Goal: Transaction & Acquisition: Purchase product/service

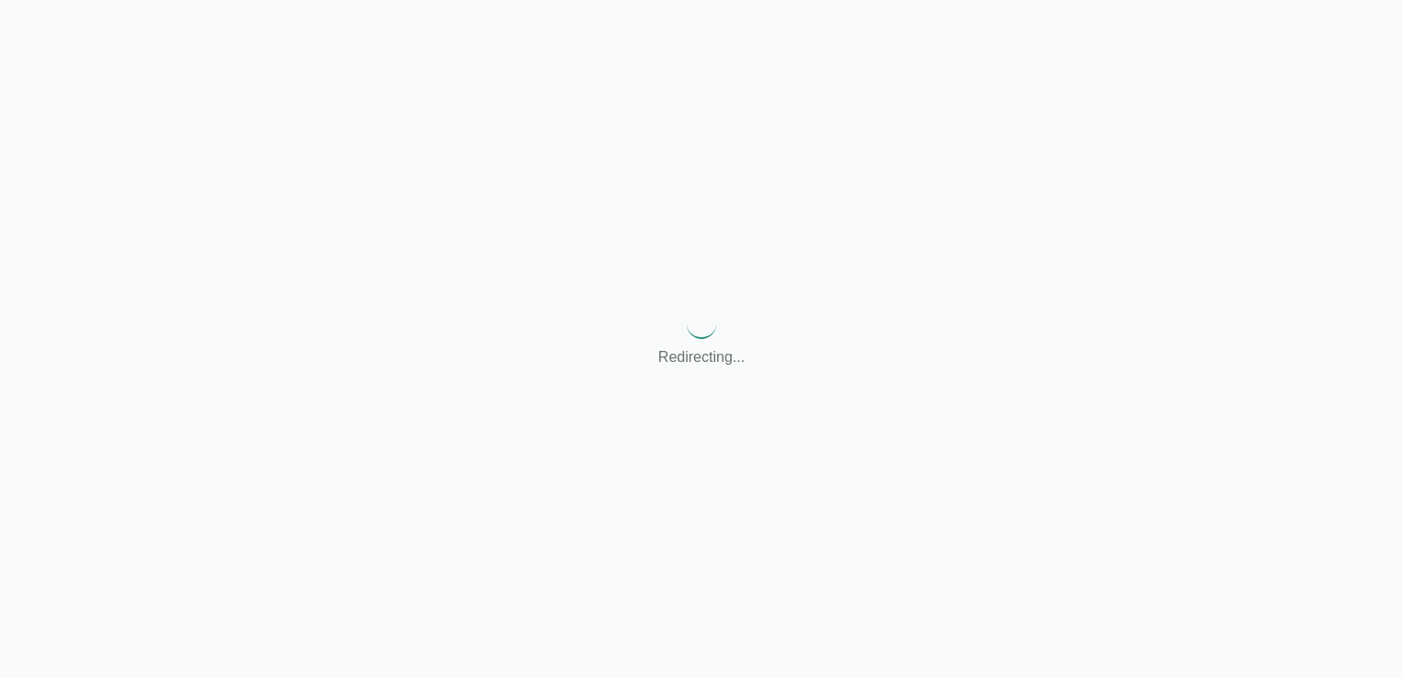
click at [711, 410] on div "Redirecting..." at bounding box center [701, 339] width 1403 height 678
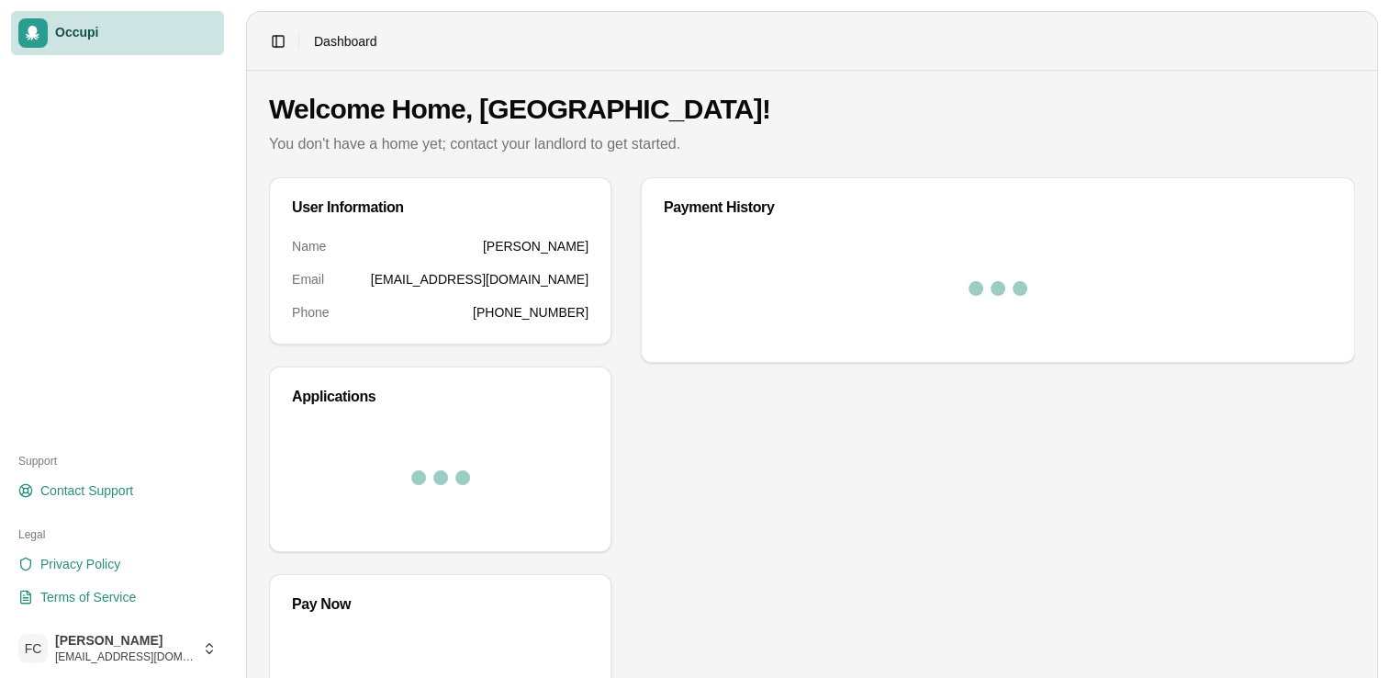
click at [913, 477] on div "Payment History" at bounding box center [998, 468] width 714 height 582
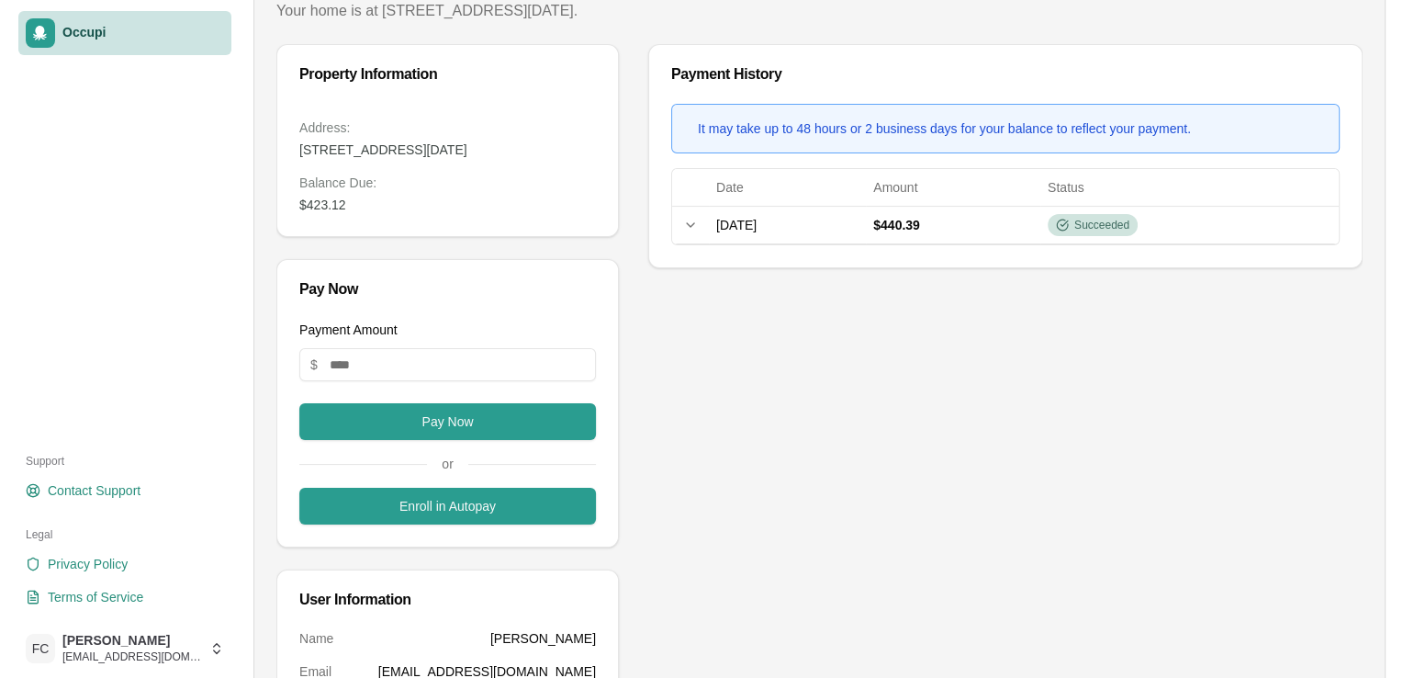
scroll to position [143, 0]
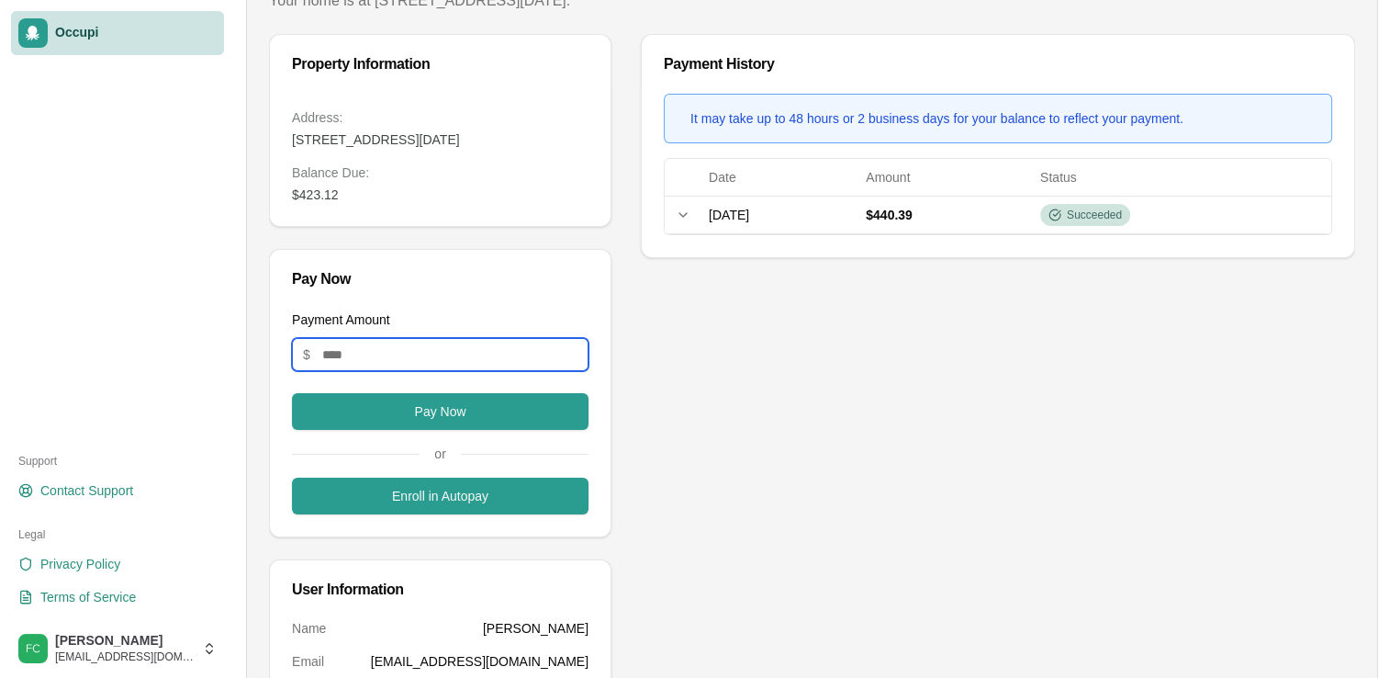
click at [448, 368] on input "Payment Amount" at bounding box center [440, 354] width 297 height 33
type input "******"
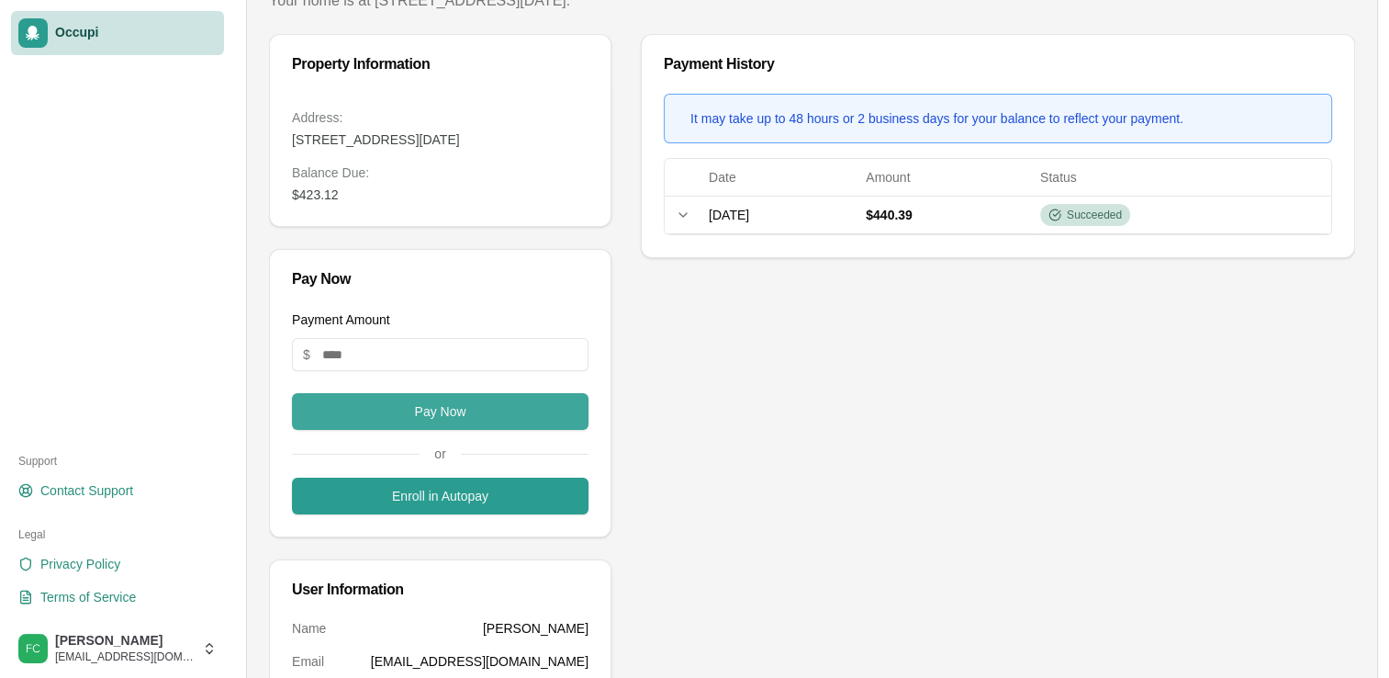
click at [364, 428] on button "Pay Now" at bounding box center [440, 411] width 297 height 37
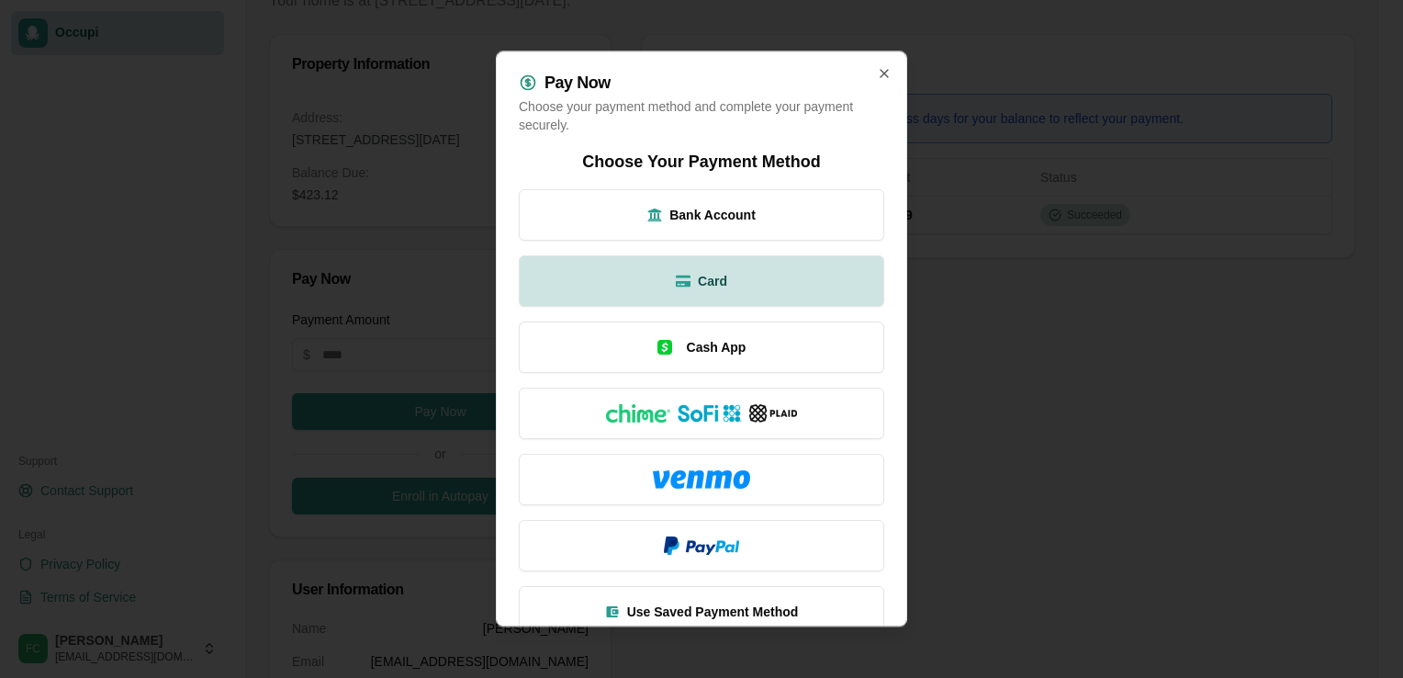
click at [768, 286] on button "Card" at bounding box center [701, 280] width 365 height 51
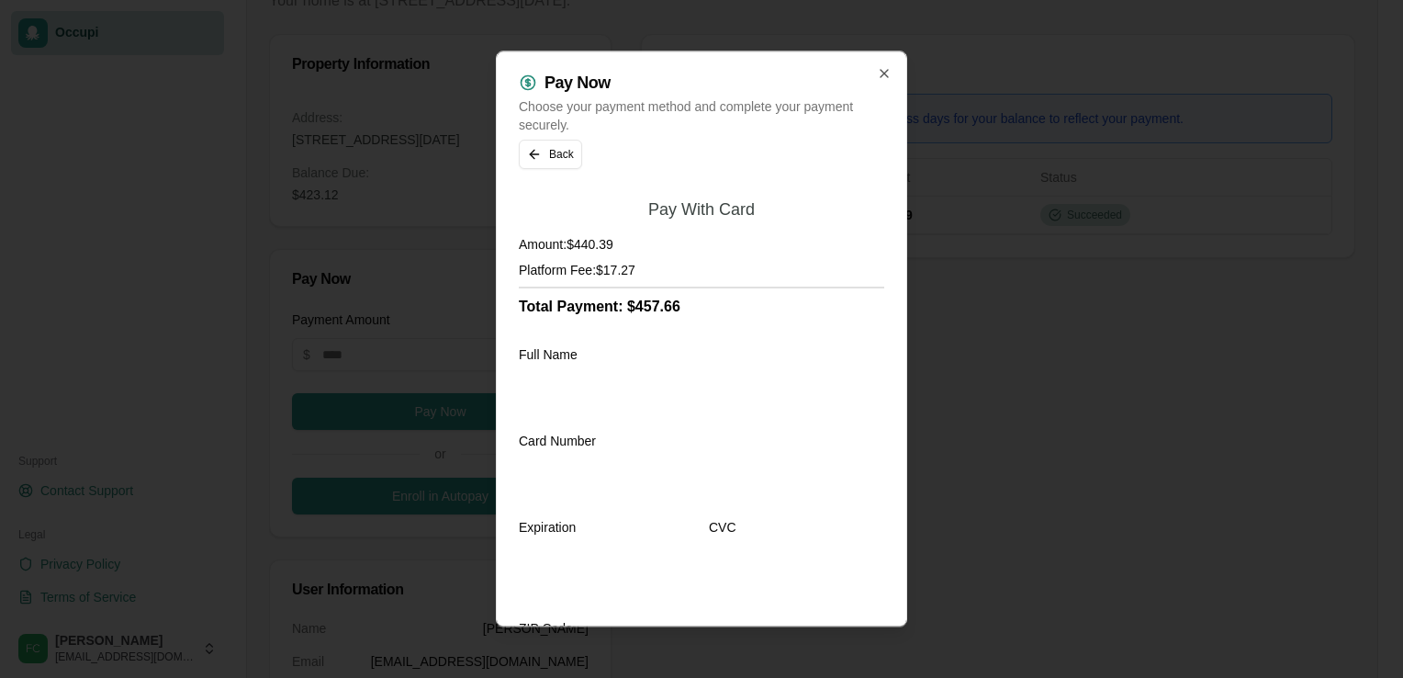
click at [642, 347] on div "Full Name" at bounding box center [701, 380] width 365 height 75
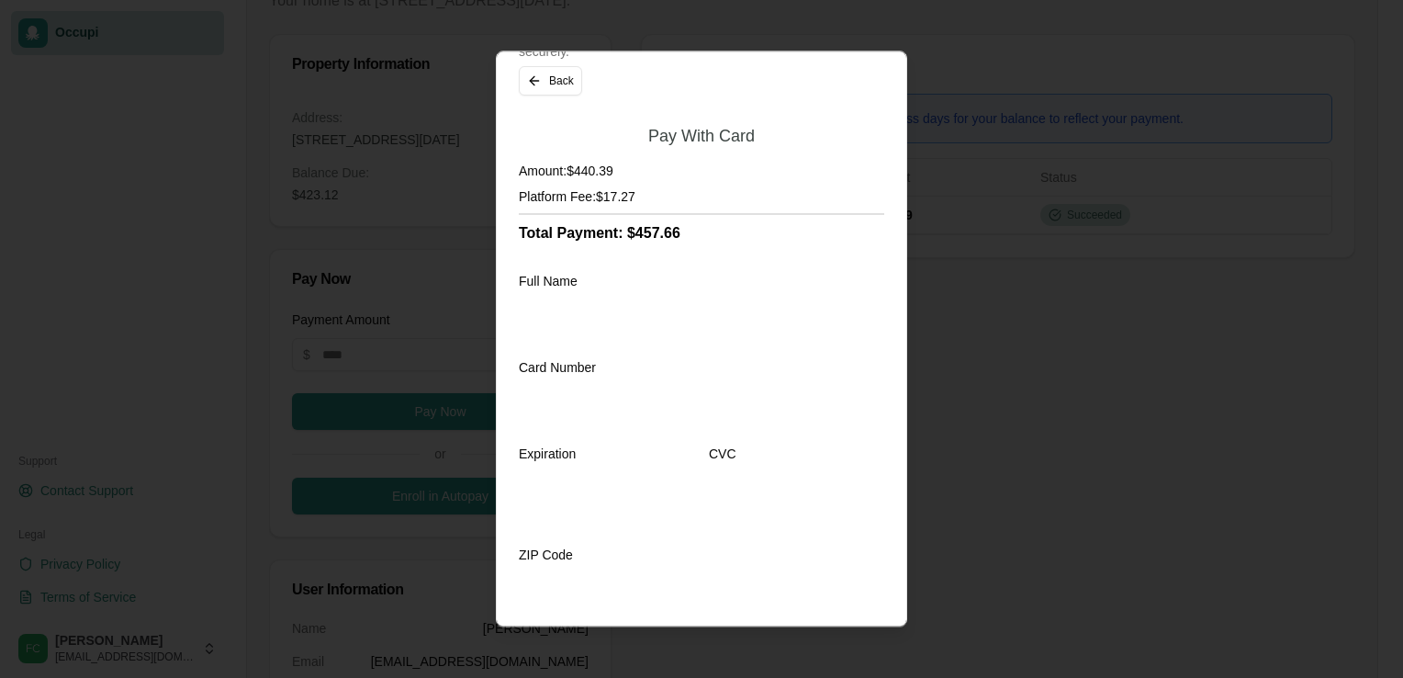
scroll to position [0, 0]
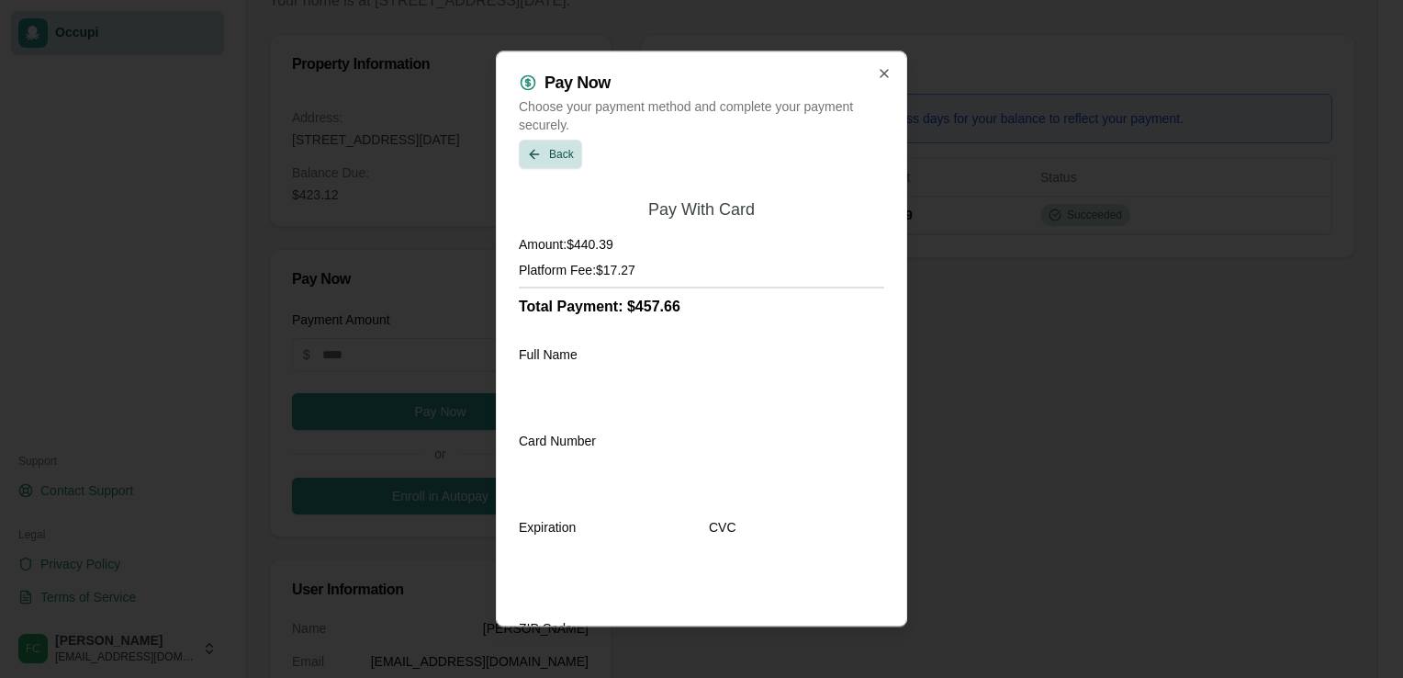
click at [562, 153] on button "Back" at bounding box center [550, 154] width 63 height 29
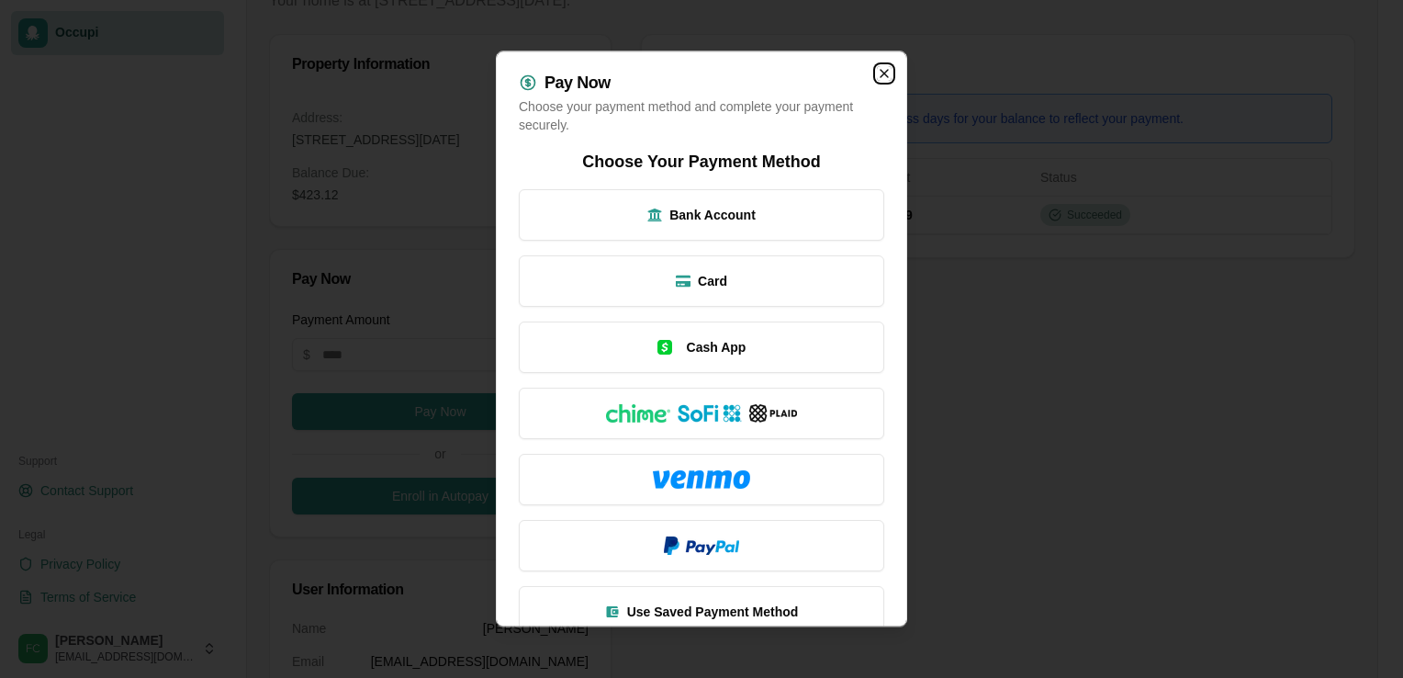
click at [877, 70] on icon "button" at bounding box center [884, 73] width 15 height 15
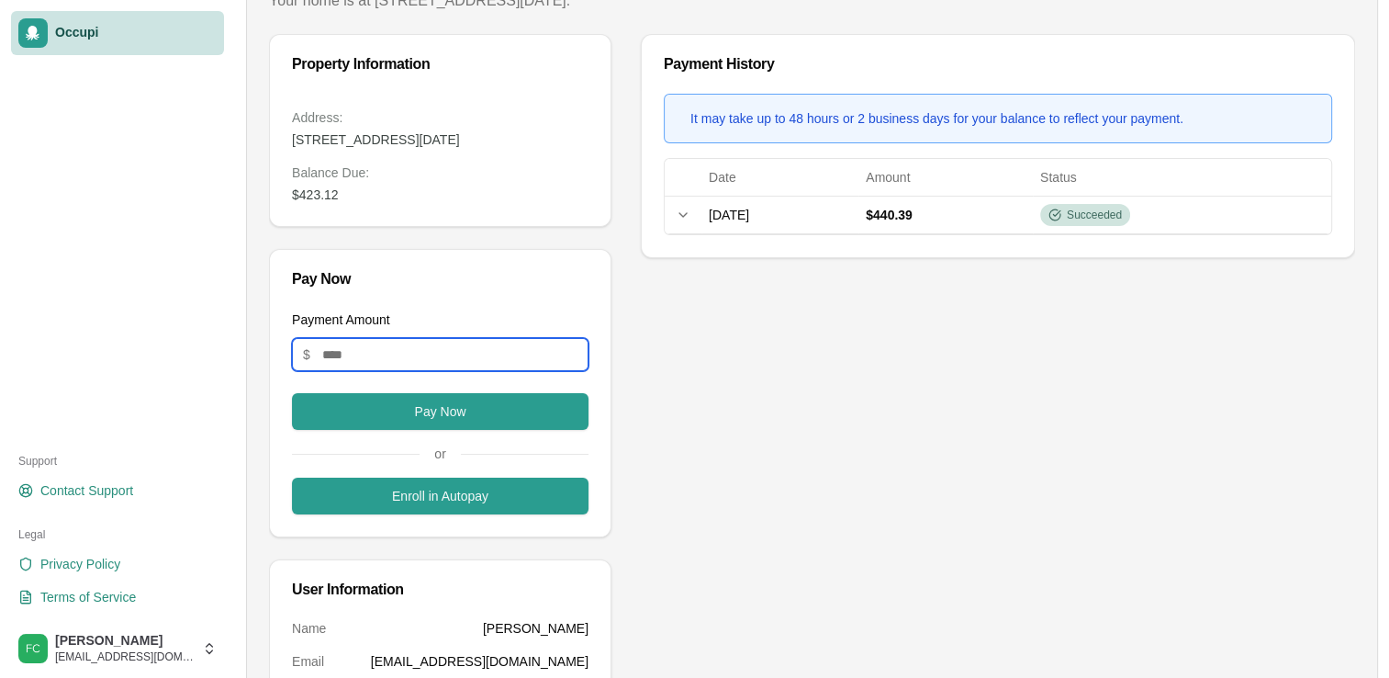
click at [470, 371] on input "Payment Amount" at bounding box center [440, 354] width 297 height 33
type input "******"
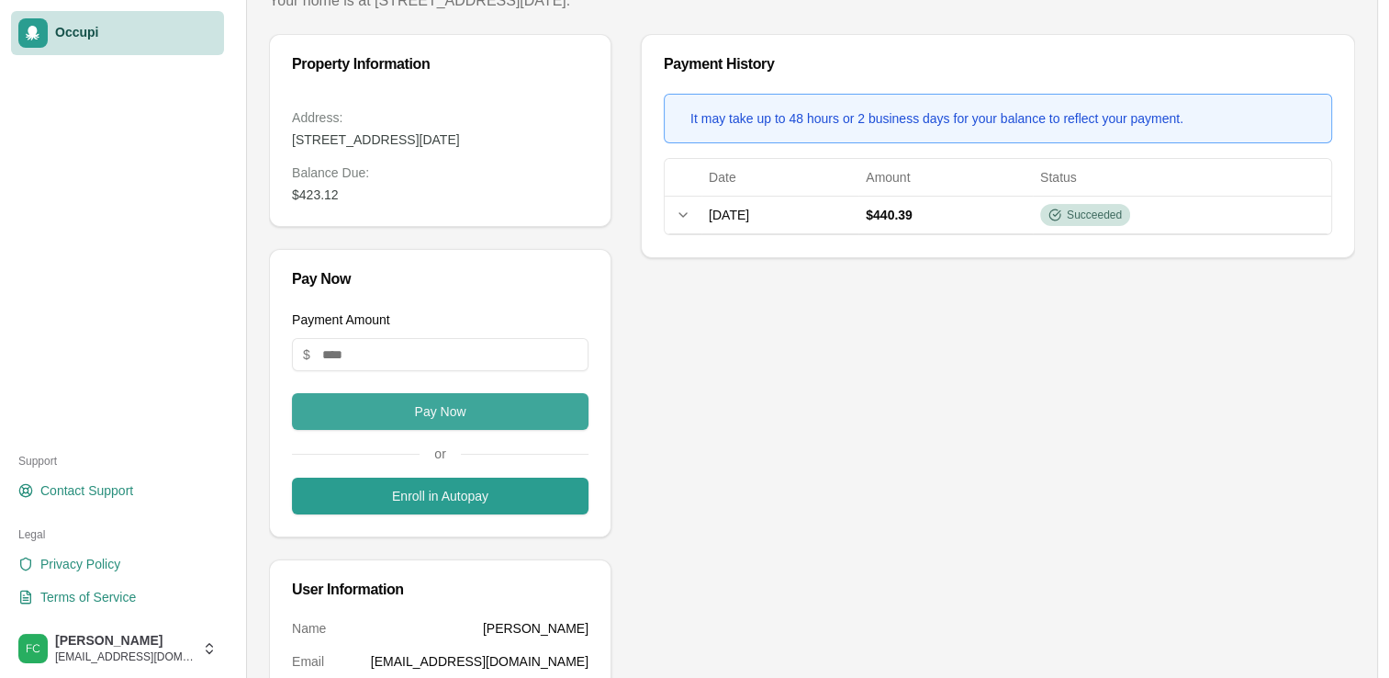
click at [445, 430] on button "Pay Now" at bounding box center [440, 411] width 297 height 37
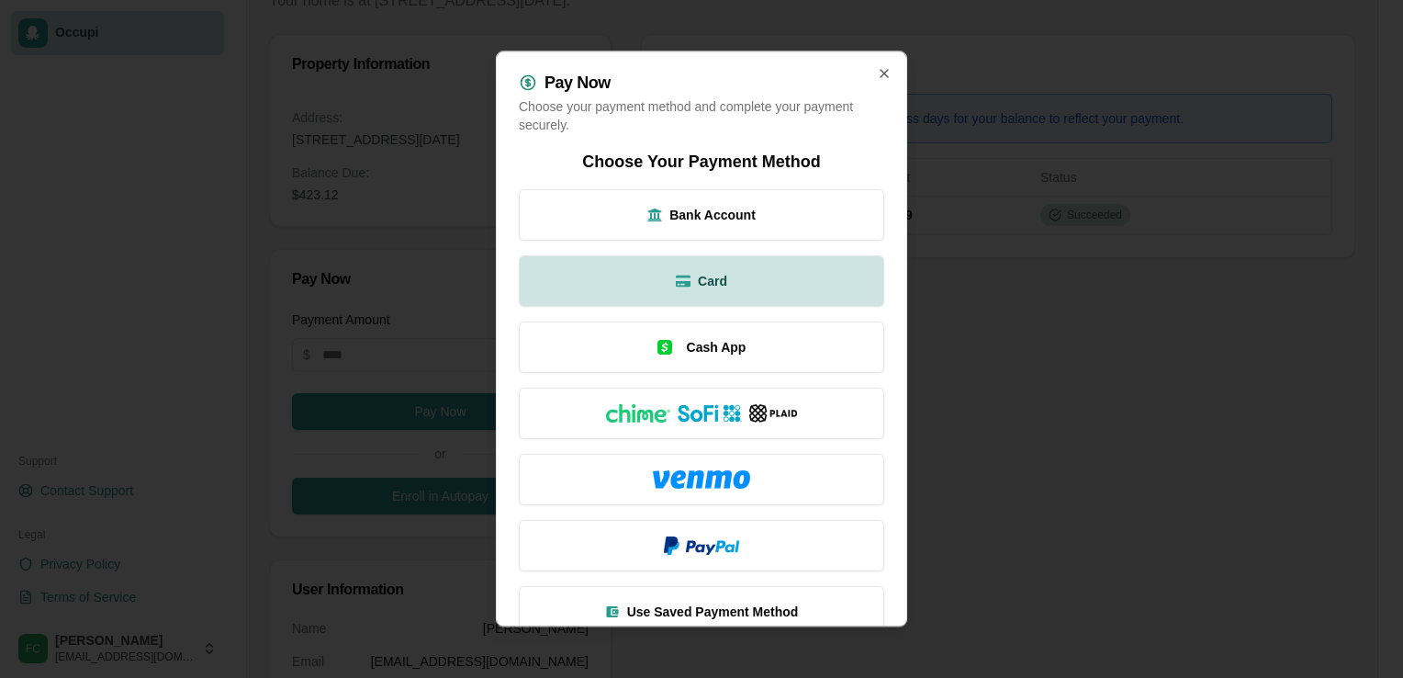
click at [715, 276] on span "Card" at bounding box center [712, 281] width 29 height 18
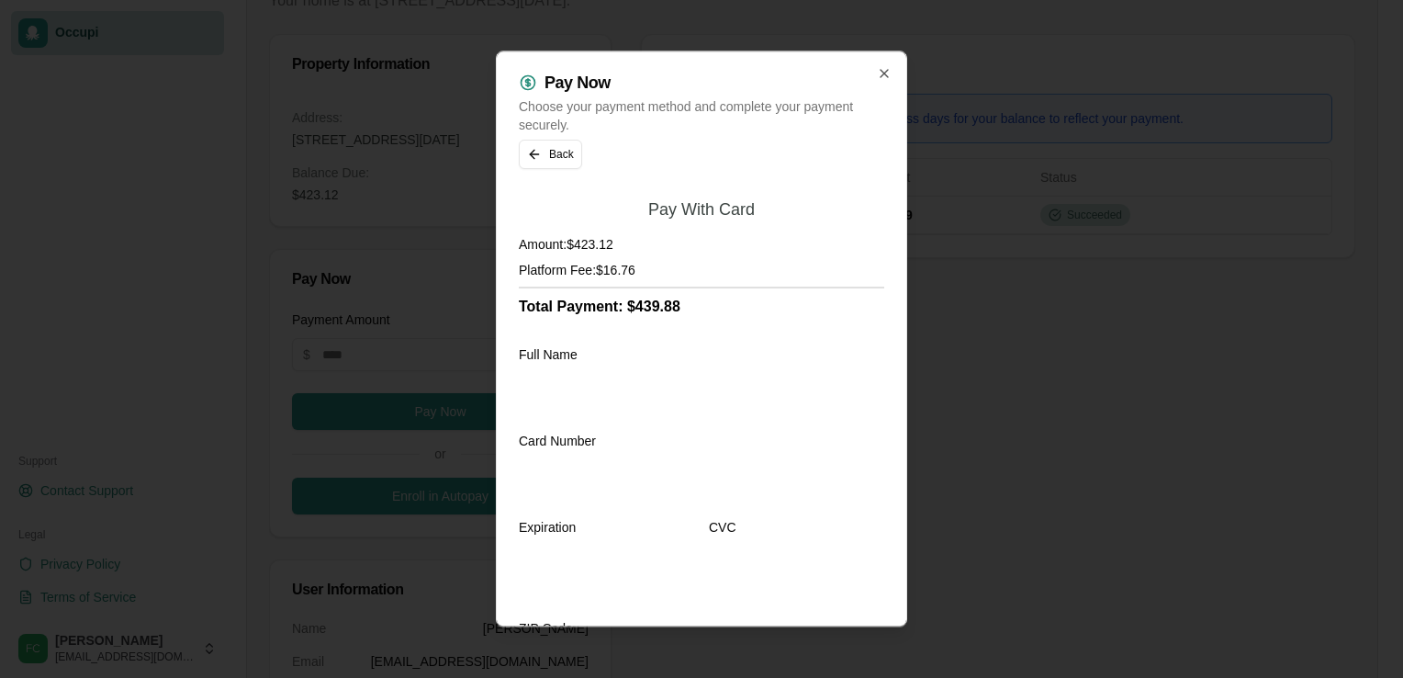
click at [837, 268] on h4 "Platform Fee: $16.76" at bounding box center [701, 270] width 365 height 18
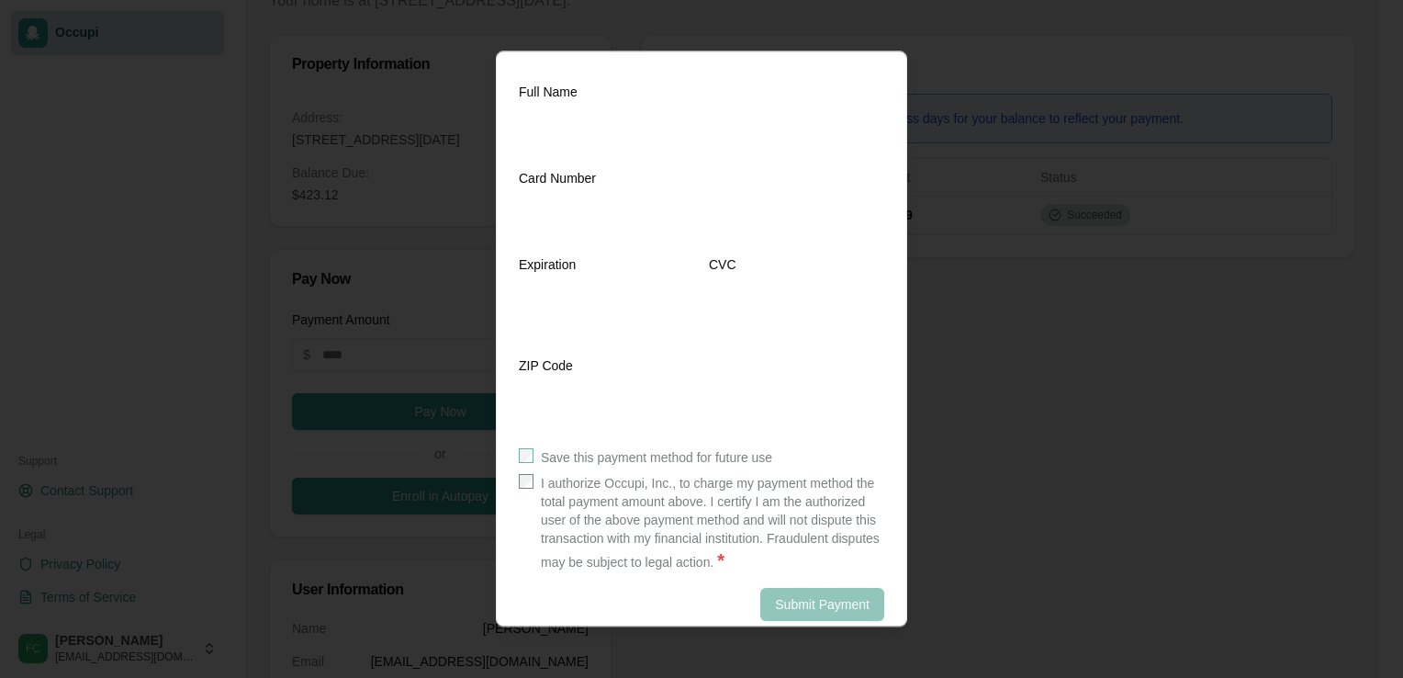
scroll to position [294, 0]
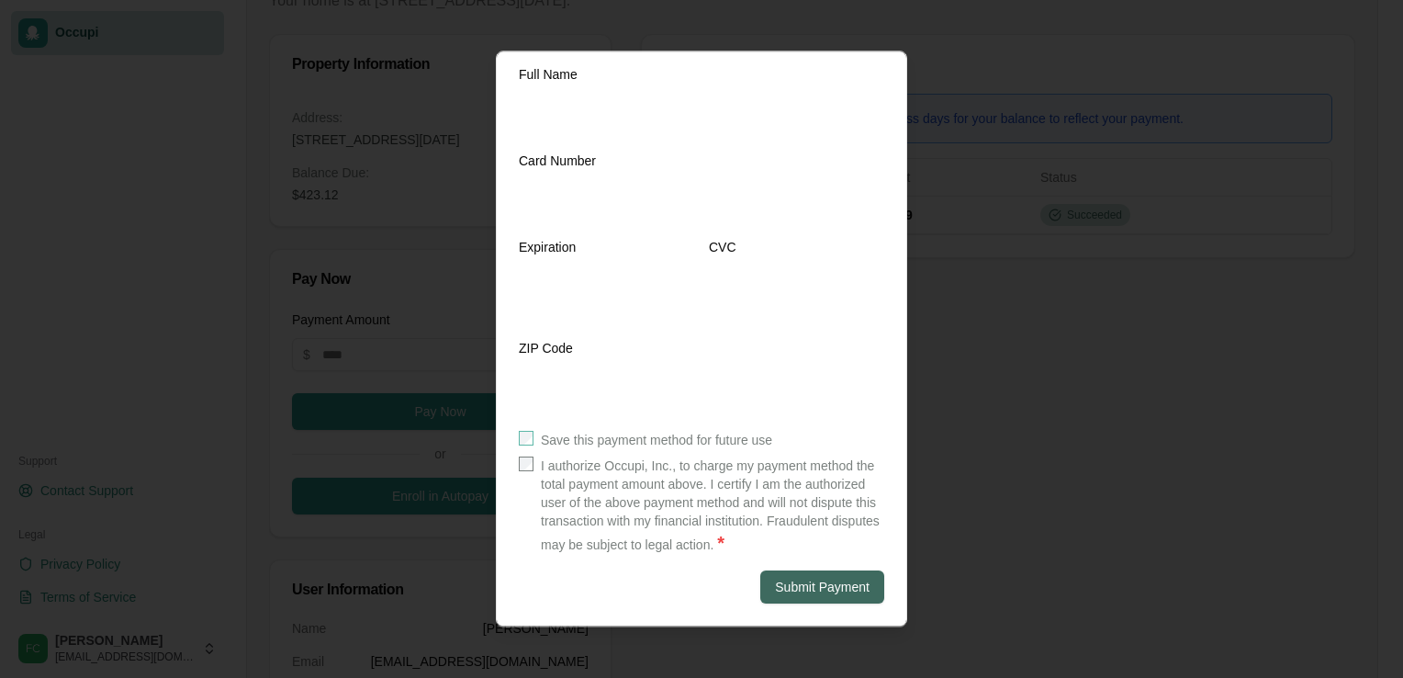
click at [837, 586] on button "Submit Payment" at bounding box center [822, 586] width 124 height 33
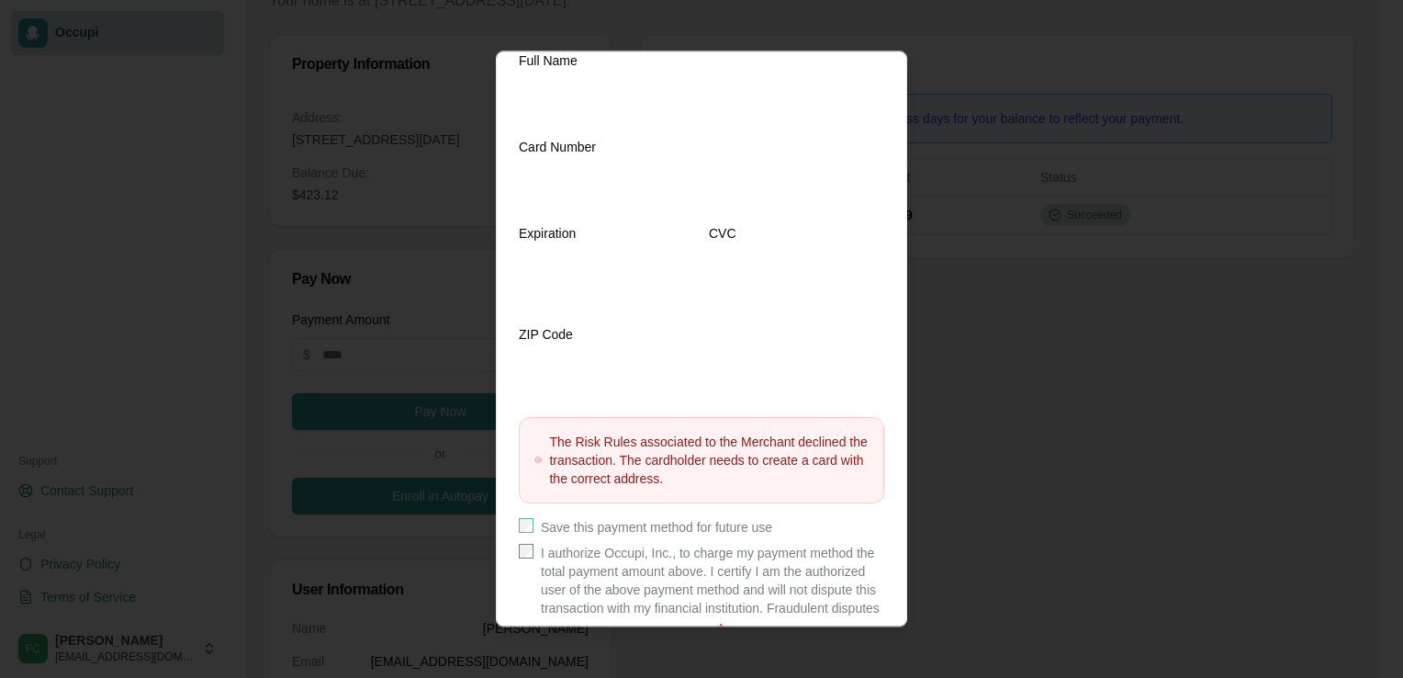
click at [636, 330] on div "ZIP Code" at bounding box center [701, 362] width 365 height 79
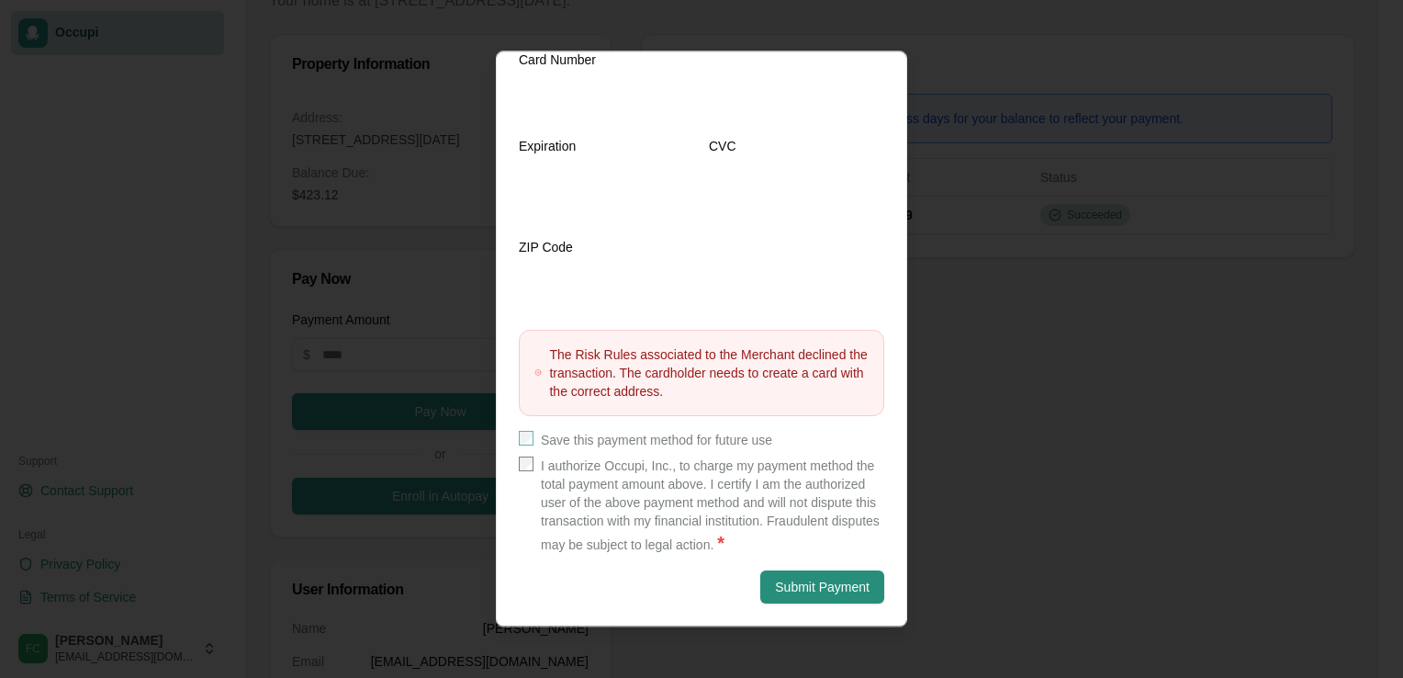
scroll to position [397, 0]
click at [823, 591] on button "Submit Payment" at bounding box center [822, 586] width 124 height 33
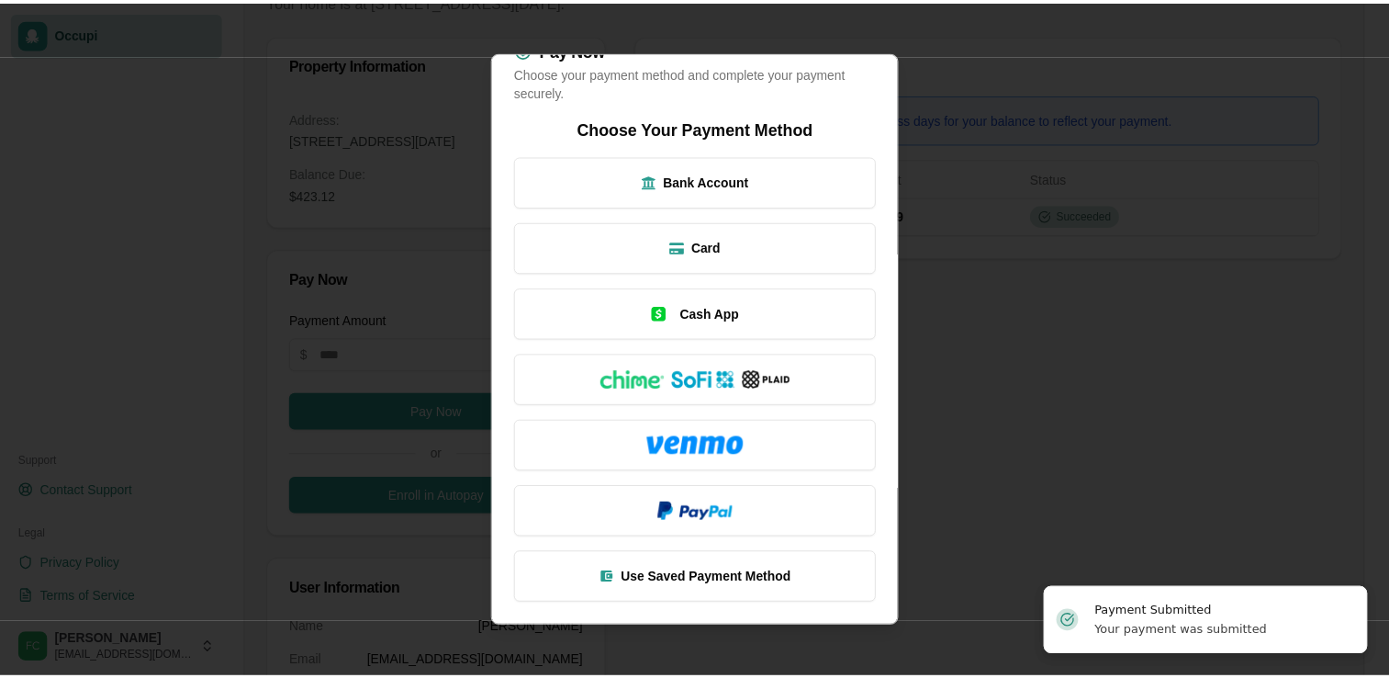
scroll to position [33, 0]
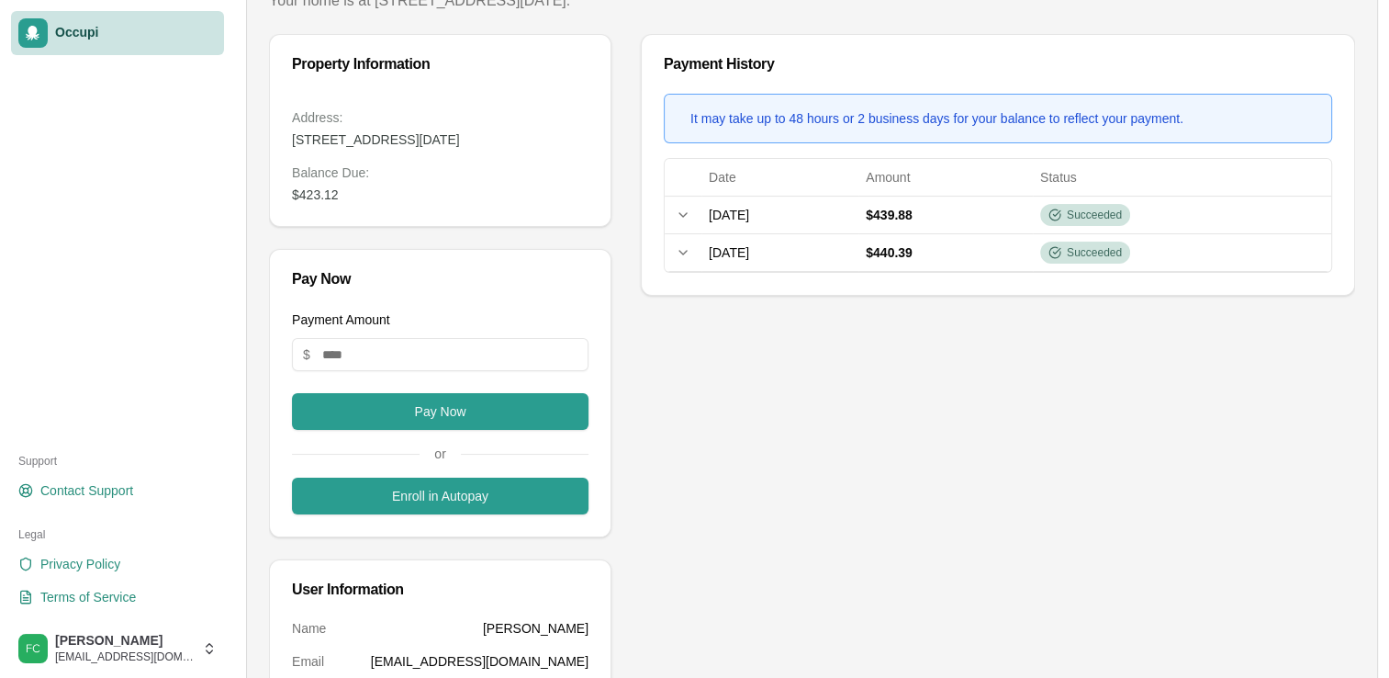
click at [1032, 505] on div "Payment History It may take up to 48 hours or 2 business days for your balance …" at bounding box center [998, 457] width 714 height 846
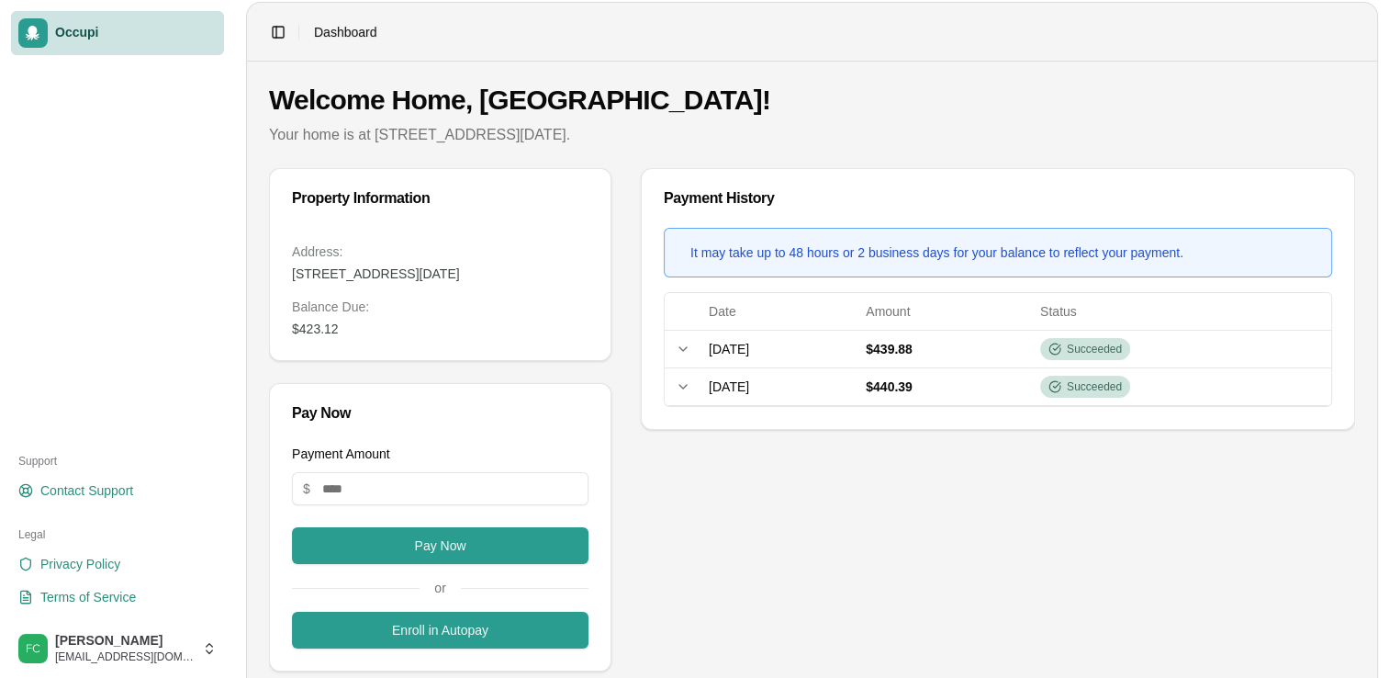
scroll to position [0, 0]
